Goal: Transaction & Acquisition: Obtain resource

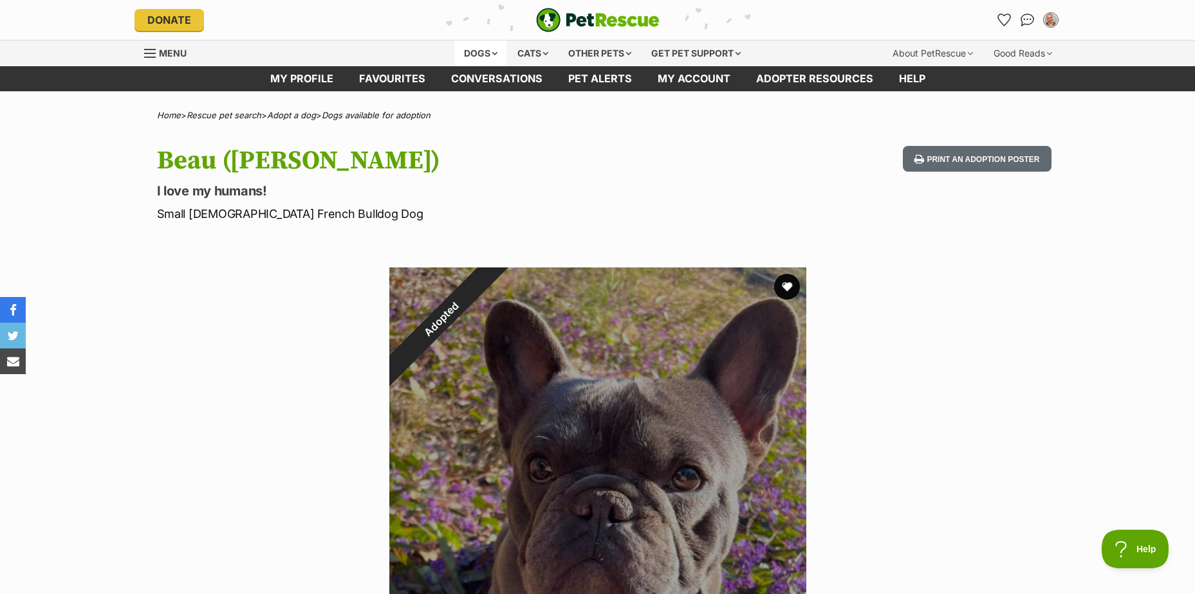
click at [459, 50] on div "Dogs" at bounding box center [480, 54] width 51 height 26
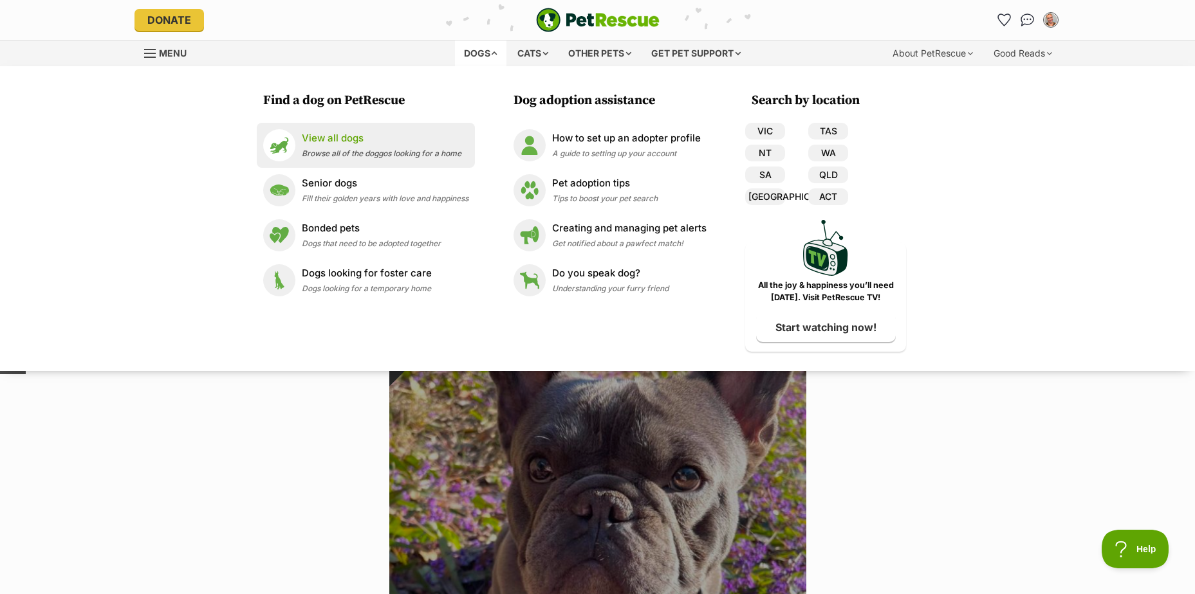
click at [354, 151] on span "Browse all of the doggos looking for a home" at bounding box center [382, 154] width 160 height 10
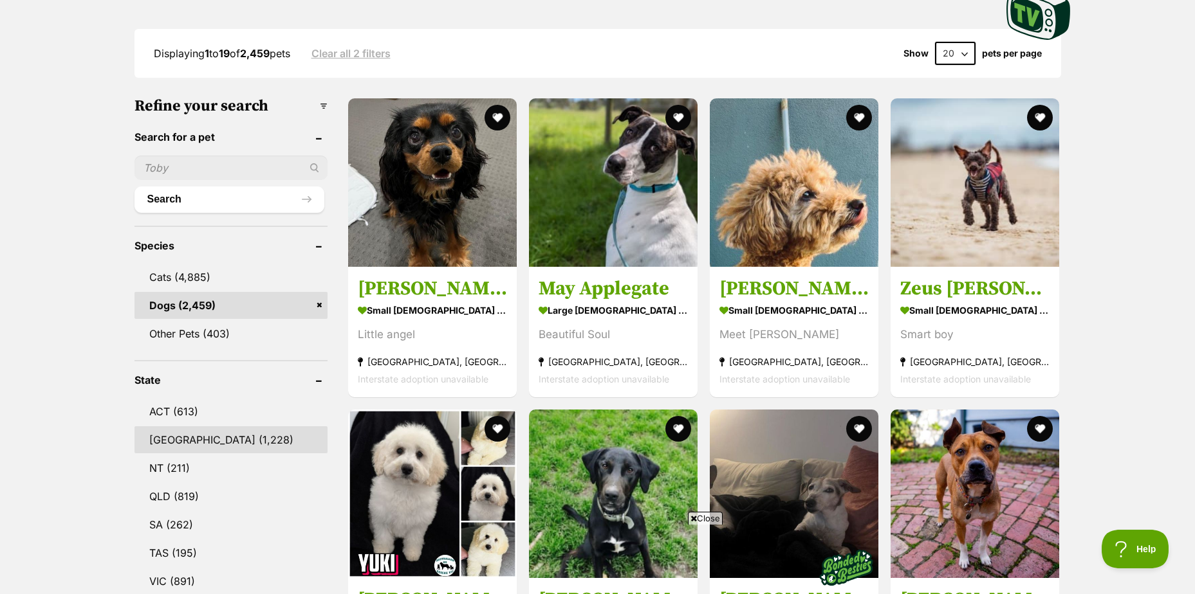
click at [229, 438] on link "NSW (1,228)" at bounding box center [230, 440] width 193 height 27
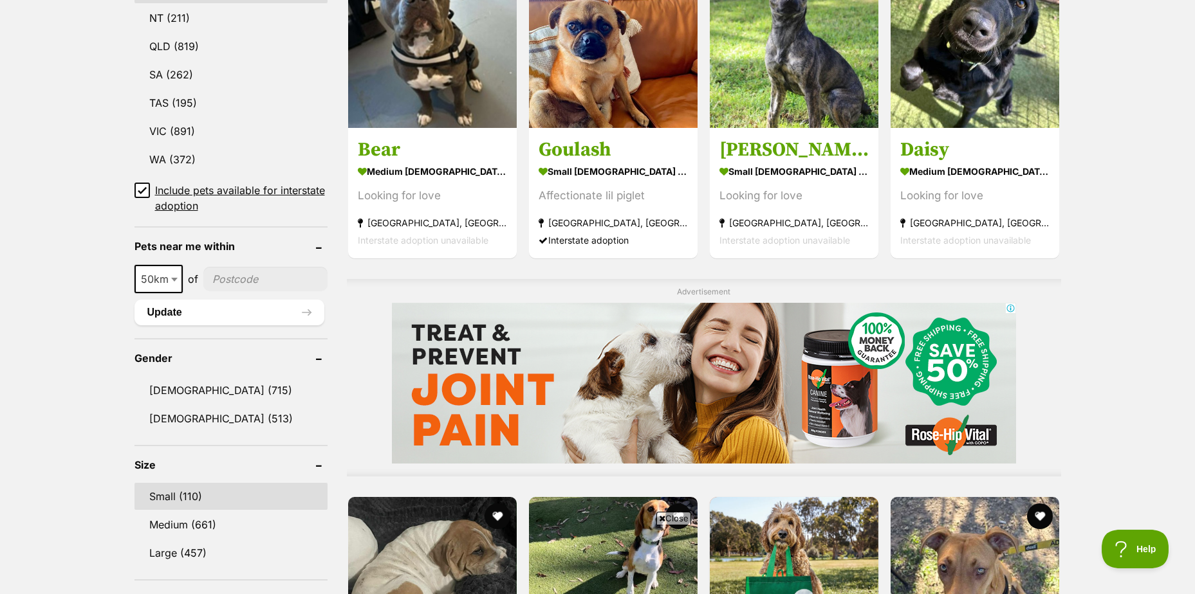
click at [250, 497] on link "Small (110)" at bounding box center [230, 496] width 193 height 27
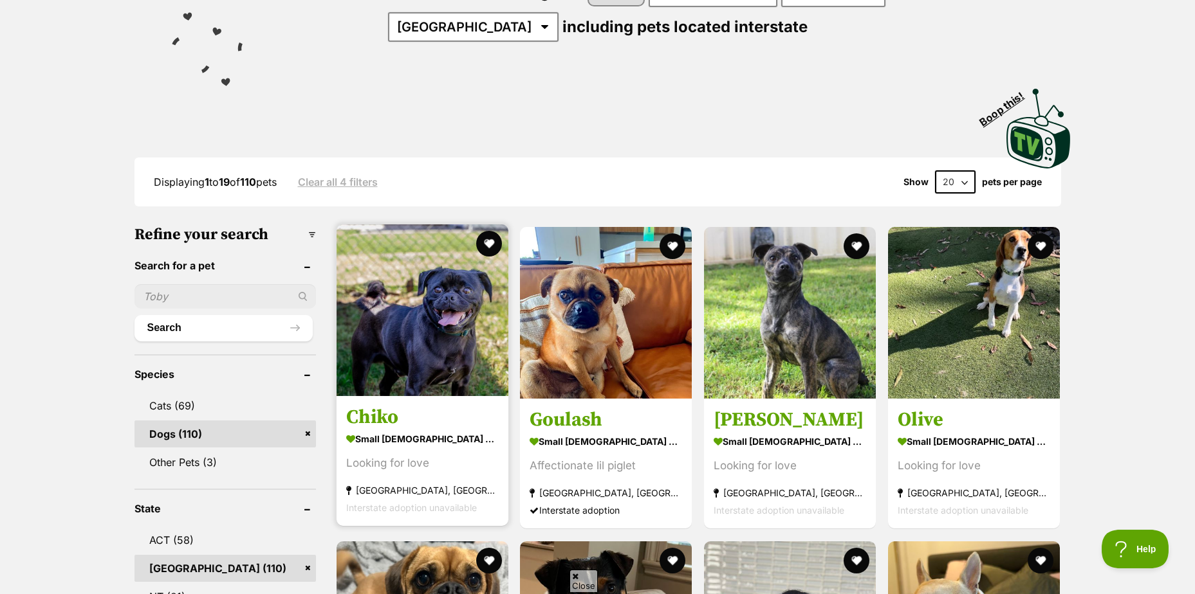
click at [444, 320] on img at bounding box center [422, 311] width 172 height 172
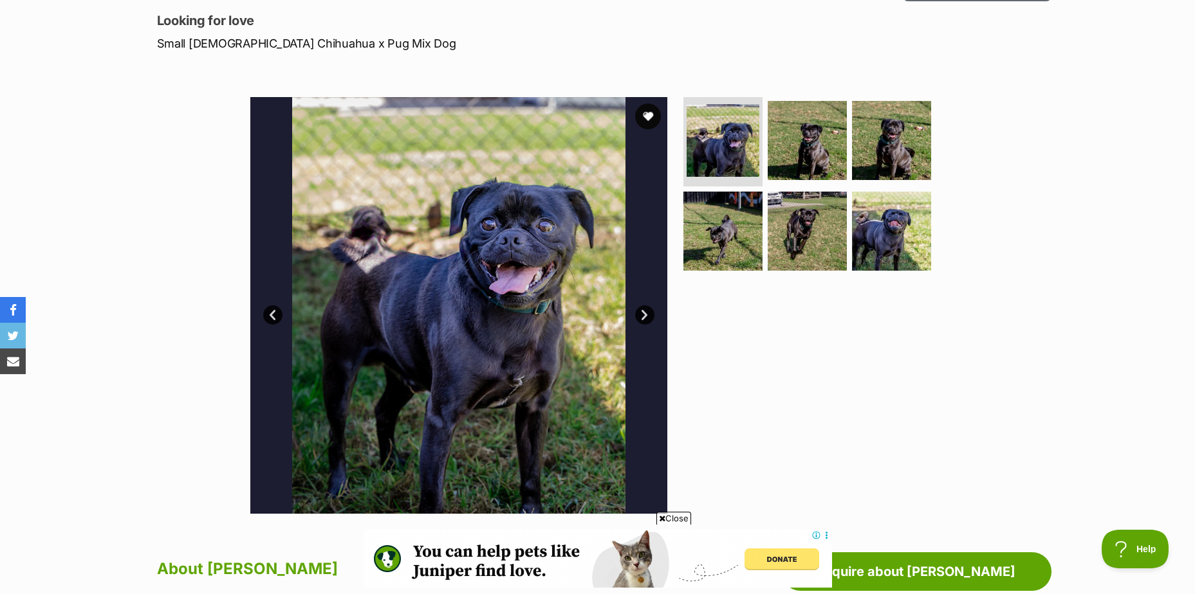
scroll to position [193, 0]
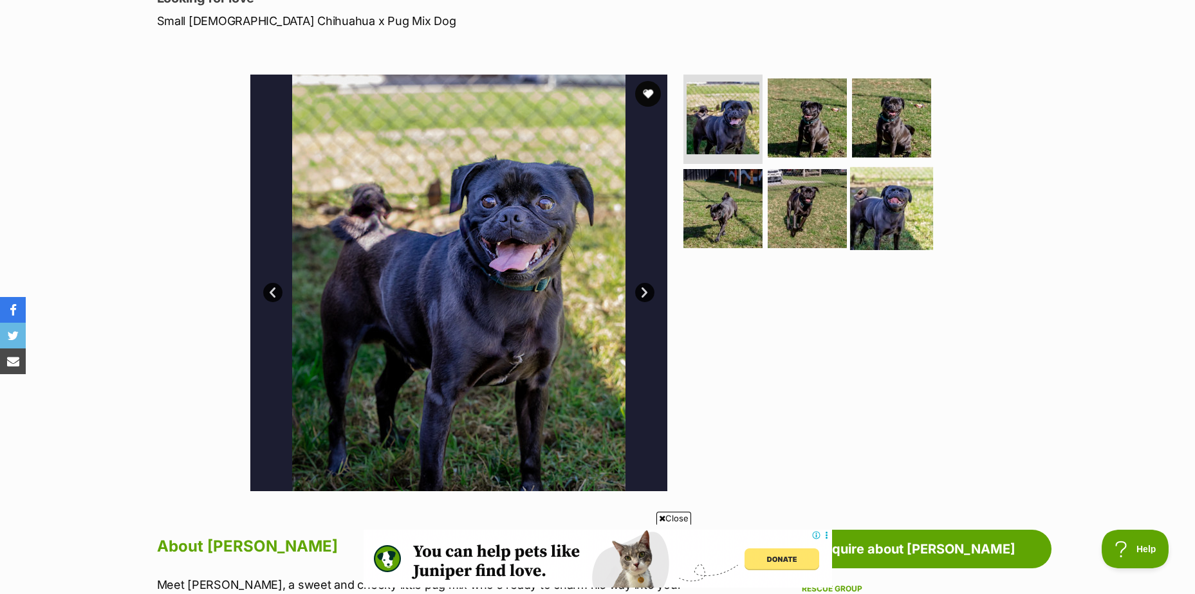
click at [879, 210] on img at bounding box center [891, 208] width 83 height 83
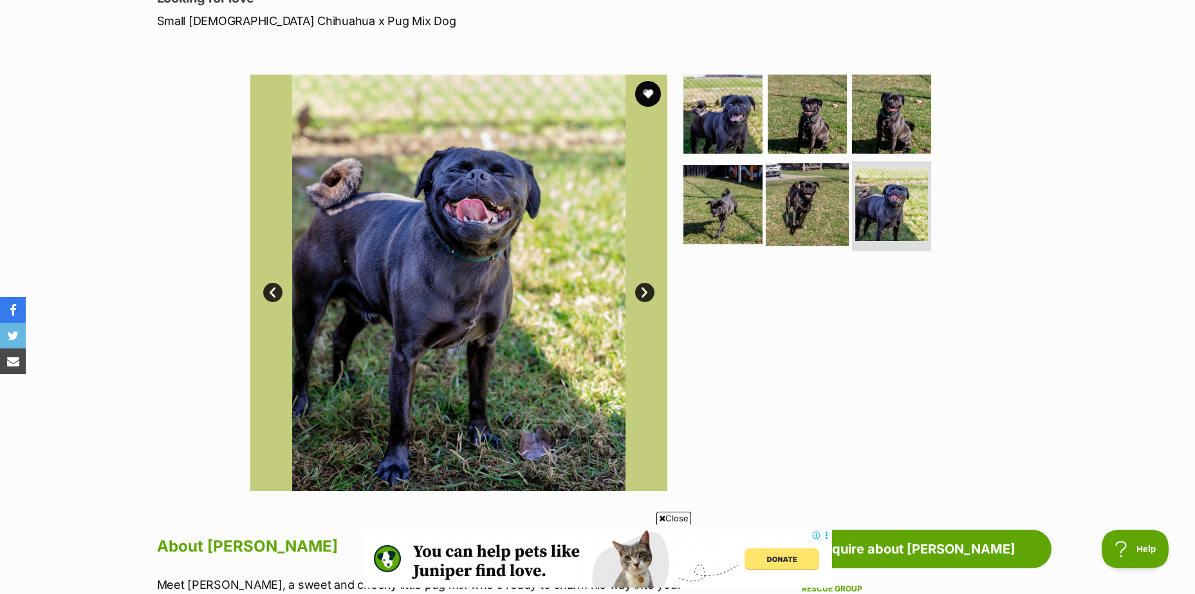
click at [782, 210] on img at bounding box center [807, 204] width 83 height 83
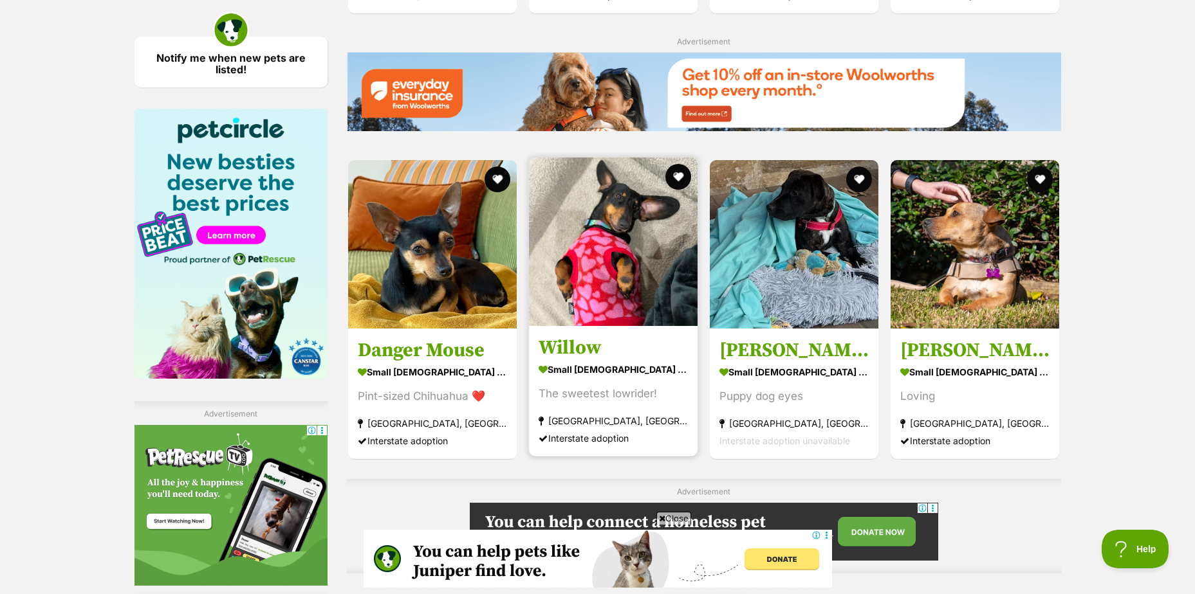
scroll to position [2123, 0]
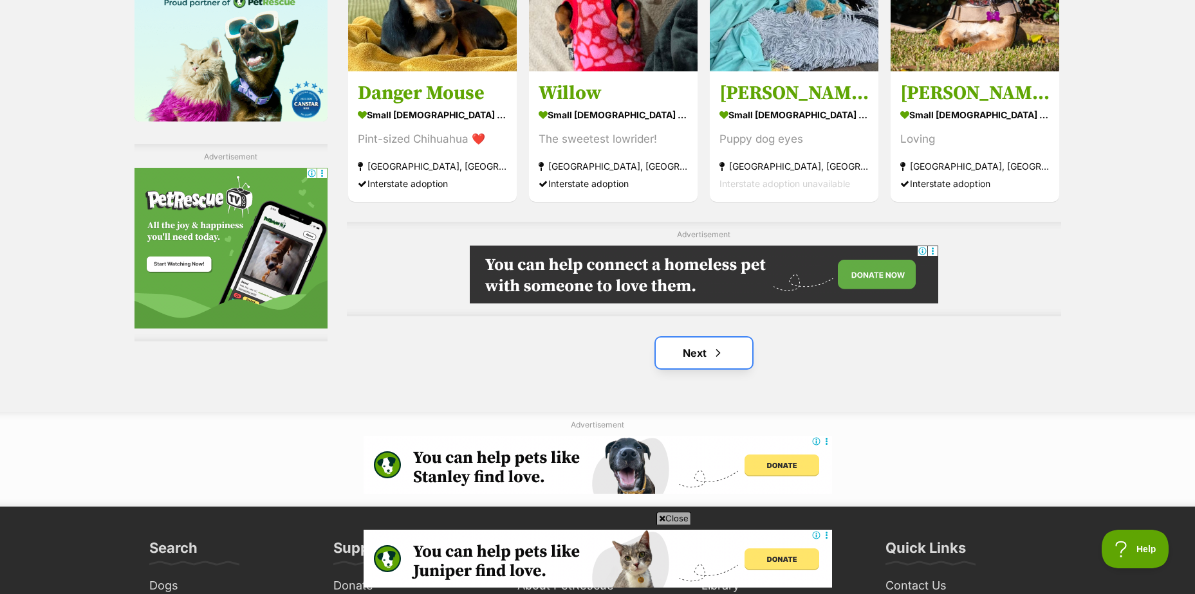
click at [697, 359] on link "Next" at bounding box center [704, 353] width 96 height 31
